Goal: Information Seeking & Learning: Understand process/instructions

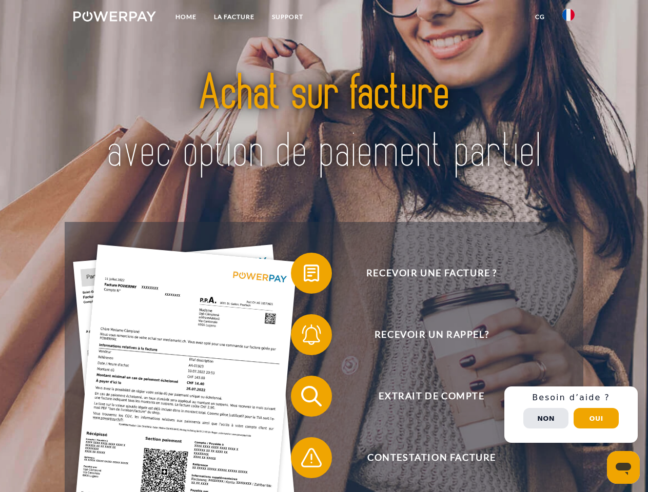
click at [114, 18] on img at bounding box center [114, 16] width 83 height 10
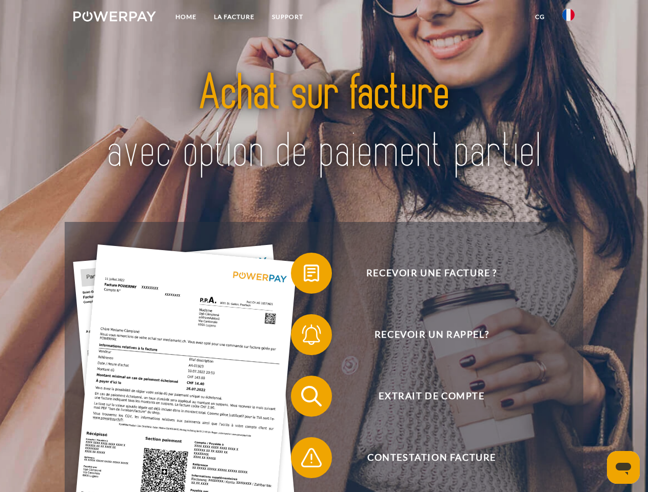
click at [568, 18] on img at bounding box center [568, 15] width 12 height 12
click at [540, 17] on link "CG" at bounding box center [539, 17] width 27 height 18
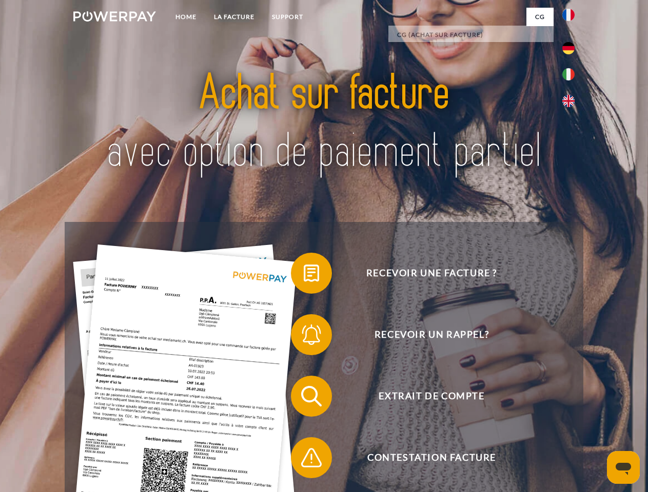
click at [304, 275] on span at bounding box center [295, 273] width 51 height 51
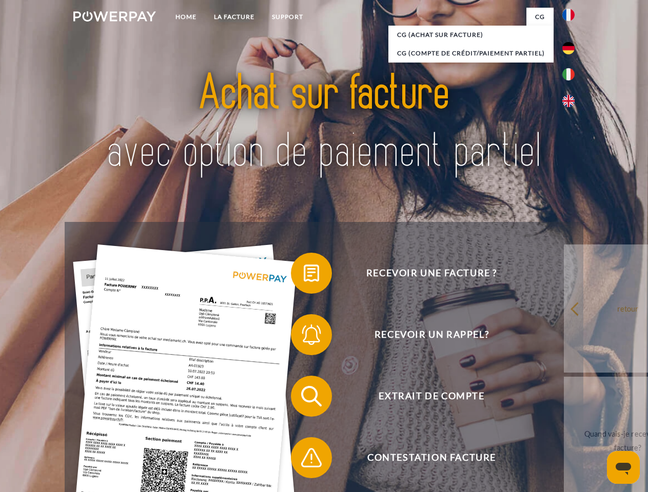
click at [304, 337] on span at bounding box center [295, 334] width 51 height 51
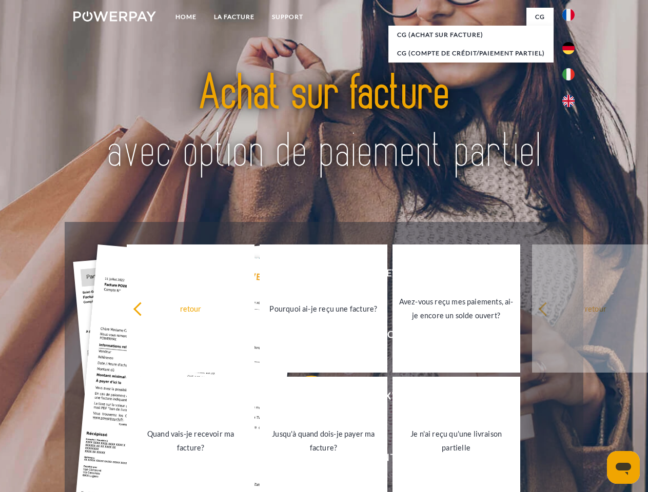
click at [304, 399] on link "Jusqu'à quand dois-je payer ma facture?" at bounding box center [324, 441] width 128 height 128
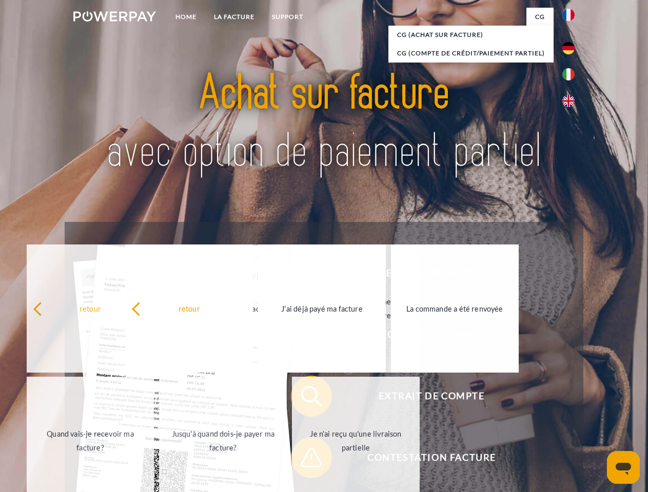
click at [304, 460] on span at bounding box center [295, 457] width 51 height 51
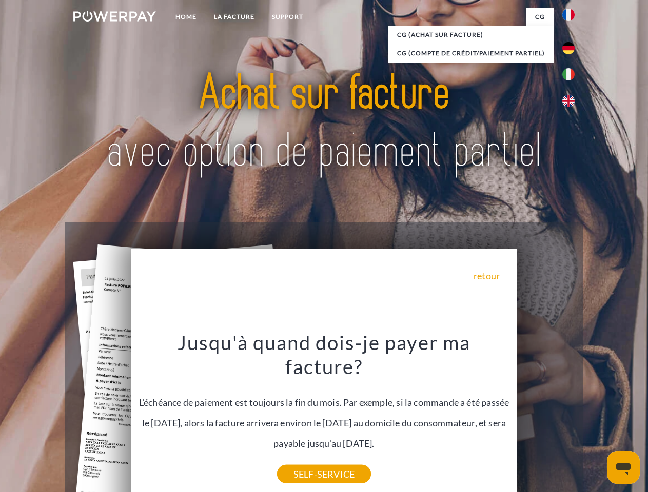
click at [571, 415] on div "Recevoir une facture ? Recevoir un rappel? Extrait de compte retour" at bounding box center [324, 427] width 518 height 410
click at [546, 417] on span "Extrait de compte" at bounding box center [431, 396] width 251 height 41
click at [596, 419] on header "Home LA FACTURE Support" at bounding box center [324, 354] width 648 height 708
